Goal: Find specific page/section: Find specific page/section

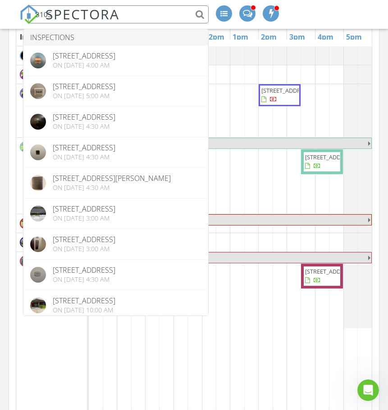
scroll to position [1374, 402]
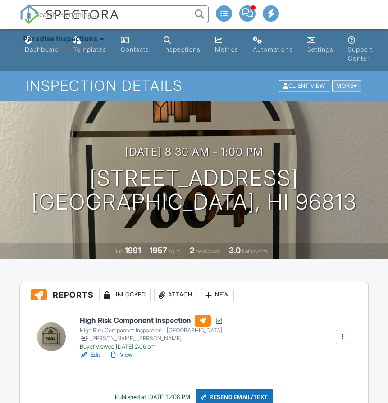
click at [354, 86] on div at bounding box center [355, 86] width 4 height 6
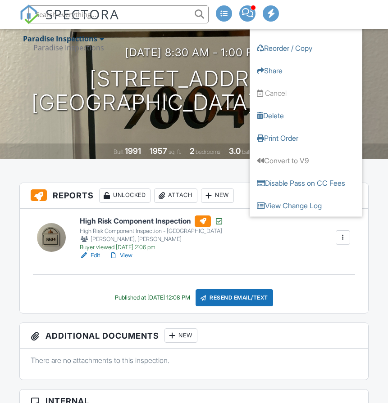
scroll to position [180, 0]
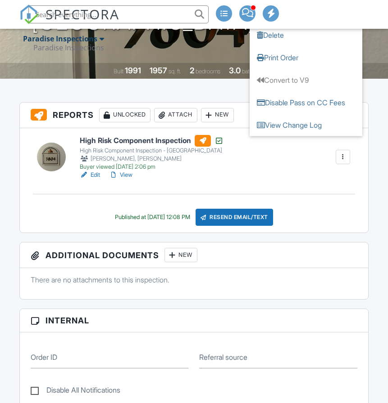
click at [129, 178] on link "View" at bounding box center [120, 175] width 23 height 9
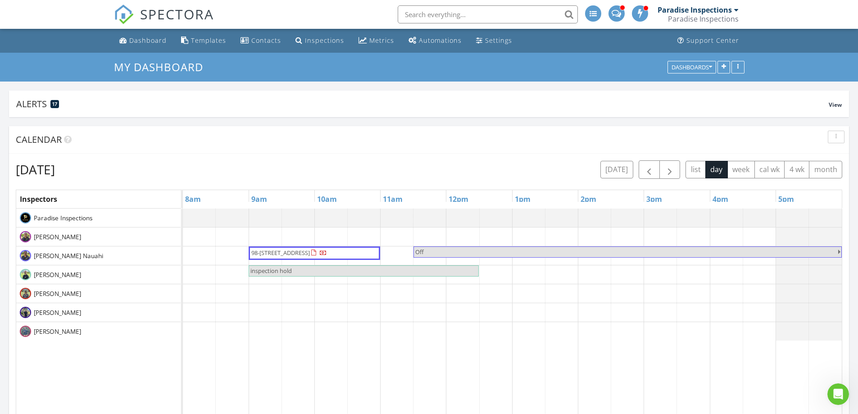
scroll to position [1374, 872]
click at [648, 175] on span "button" at bounding box center [648, 169] width 11 height 11
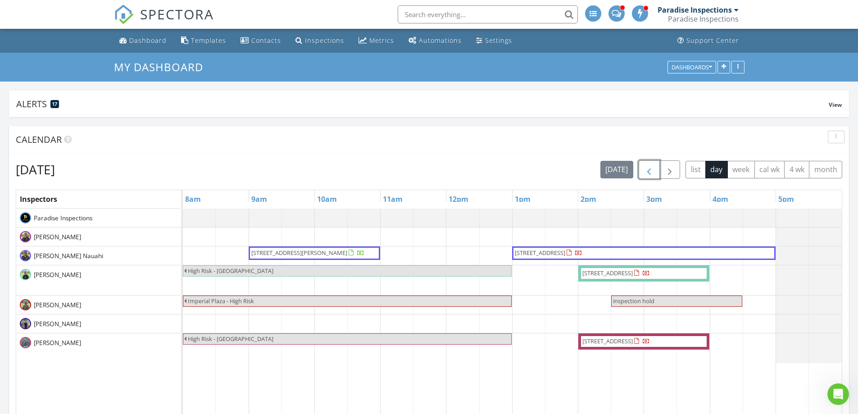
click at [654, 175] on span "button" at bounding box center [648, 169] width 11 height 11
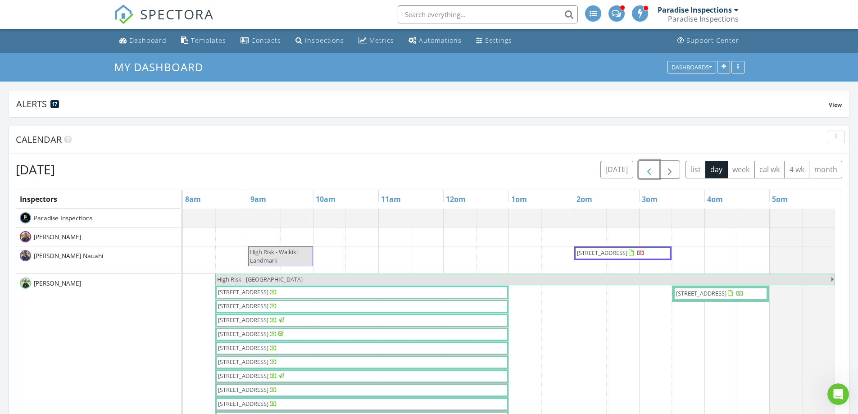
click at [641, 161] on button "button" at bounding box center [649, 169] width 21 height 18
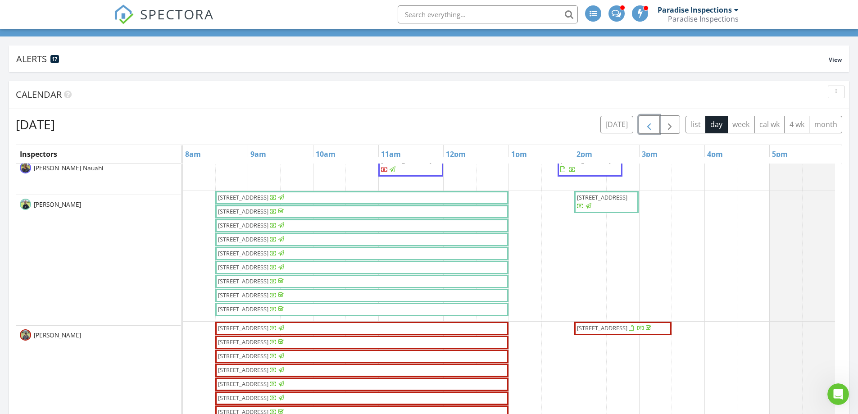
scroll to position [73, 0]
click at [481, 14] on input "text" at bounding box center [488, 14] width 180 height 18
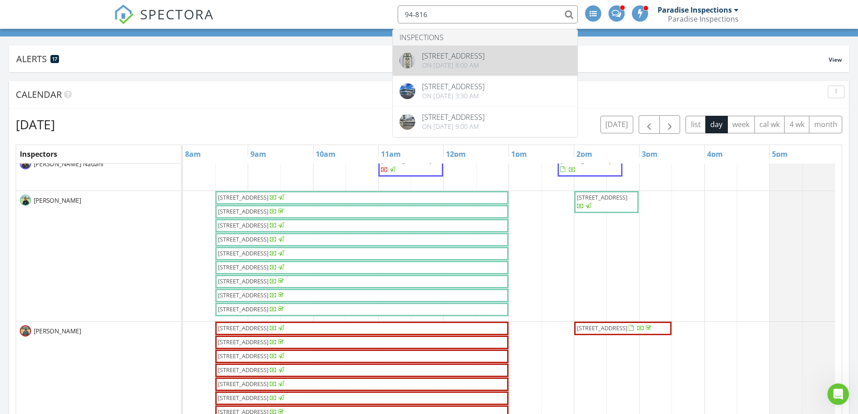
type input "94-816"
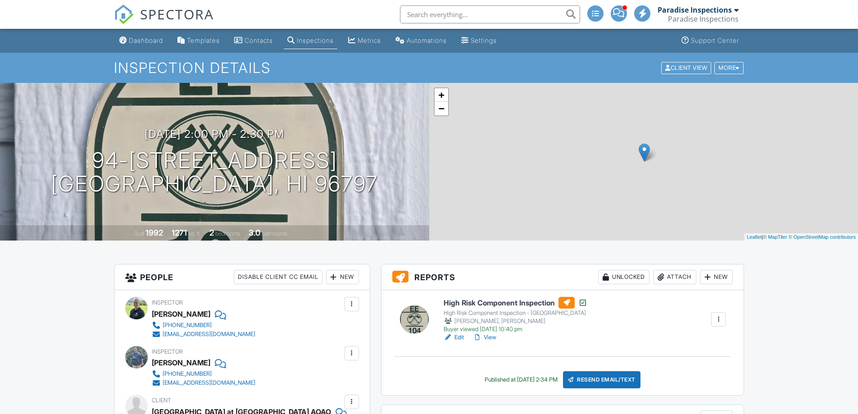
click at [516, 16] on input "text" at bounding box center [490, 14] width 180 height 18
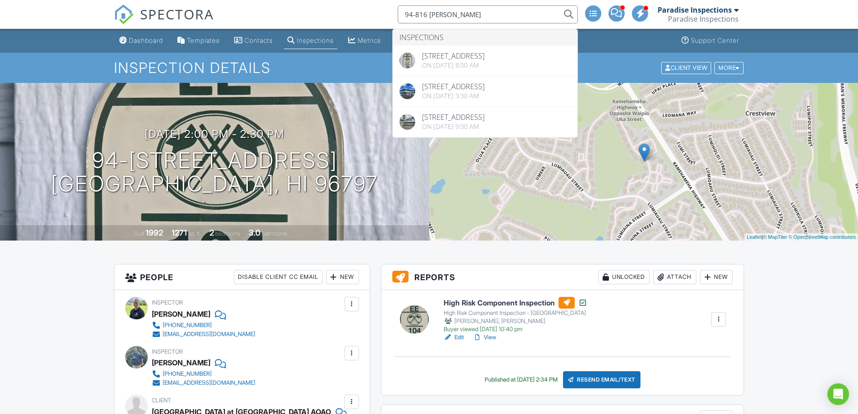
drag, startPoint x: 461, startPoint y: 14, endPoint x: 365, endPoint y: 14, distance: 95.5
click at [365, 14] on div "SPECTORA 94-816 lUMIA Inspections 94-816 Lumiauau St EE104, Waipahu, HI 96797 O…" at bounding box center [429, 14] width 630 height 29
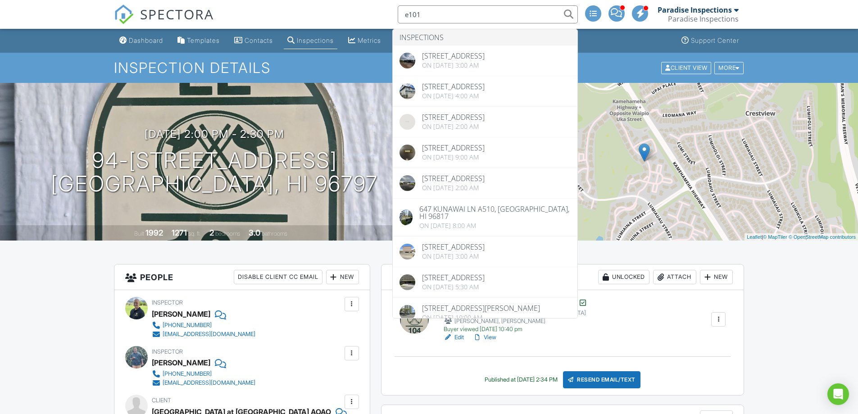
click at [408, 15] on input "e101" at bounding box center [488, 14] width 180 height 18
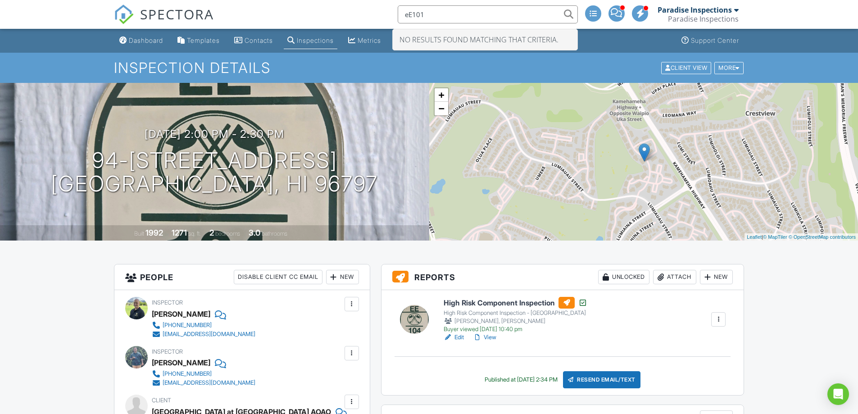
type input "eE101"
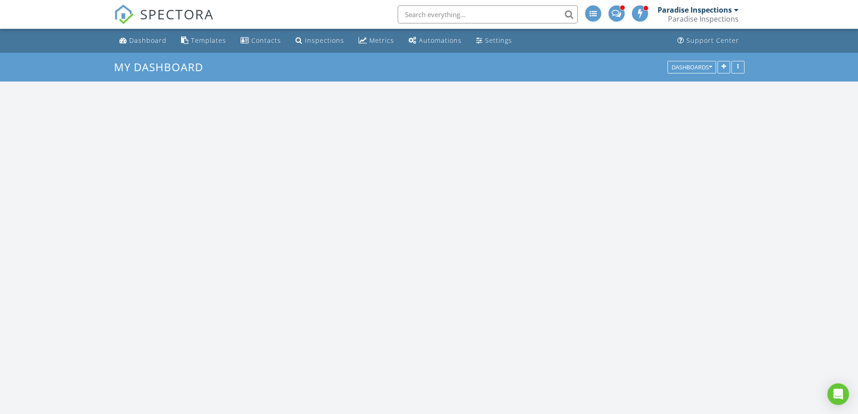
scroll to position [1374, 872]
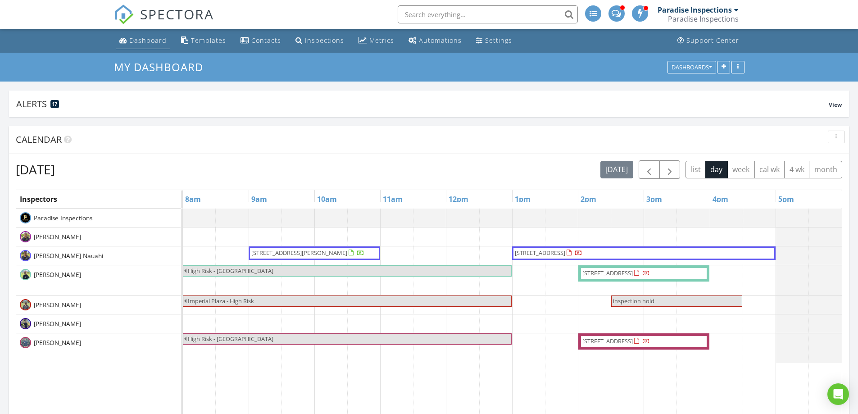
click at [153, 35] on link "Dashboard" at bounding box center [143, 40] width 54 height 17
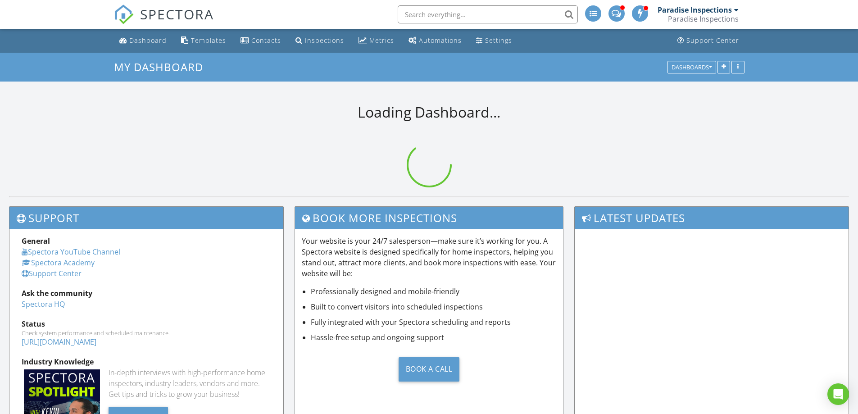
click at [464, 19] on input "text" at bounding box center [488, 14] width 180 height 18
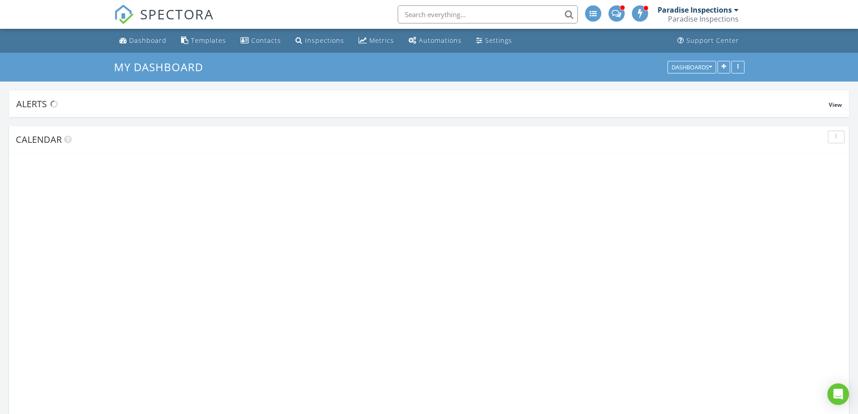
scroll to position [1374, 872]
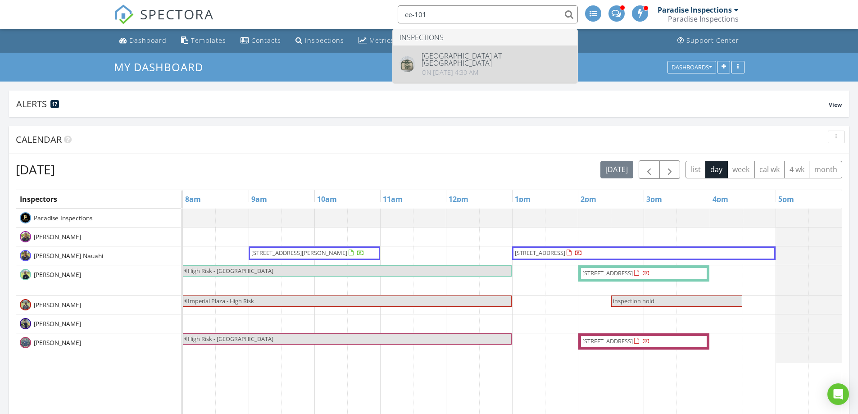
type input "ee-101"
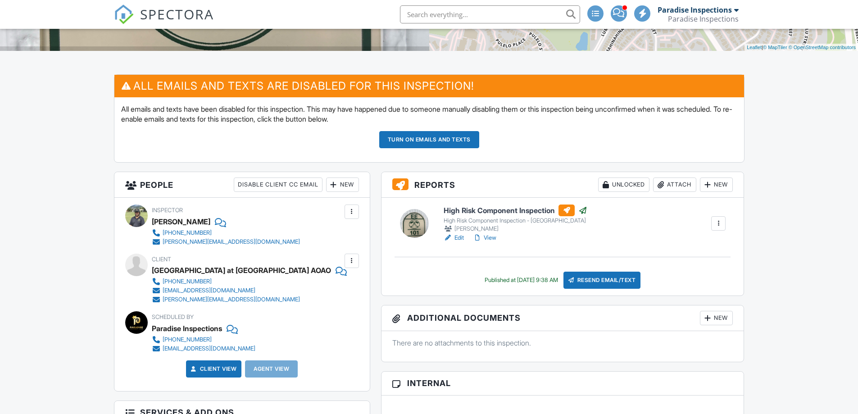
scroll to position [180, 0]
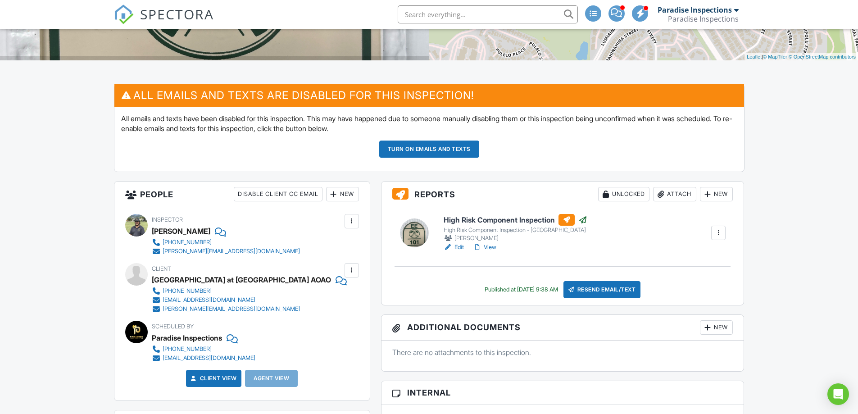
click at [489, 244] on link "View" at bounding box center [484, 247] width 23 height 9
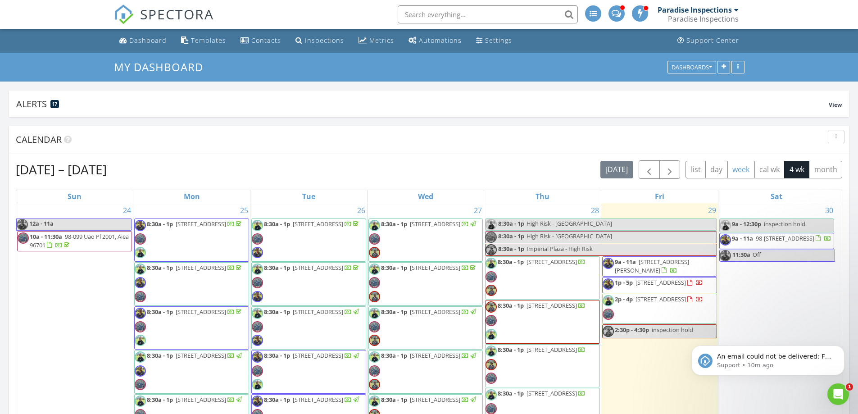
scroll to position [1374, 872]
